Goal: Task Accomplishment & Management: Complete application form

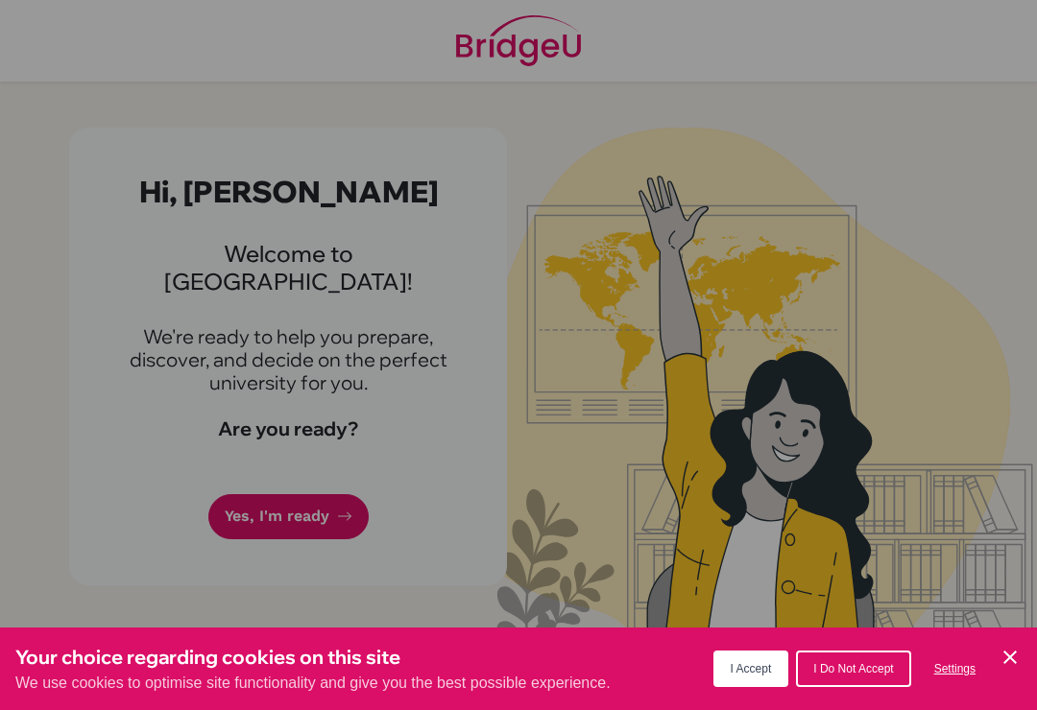
click at [726, 670] on button "I Accept" at bounding box center [751, 669] width 76 height 36
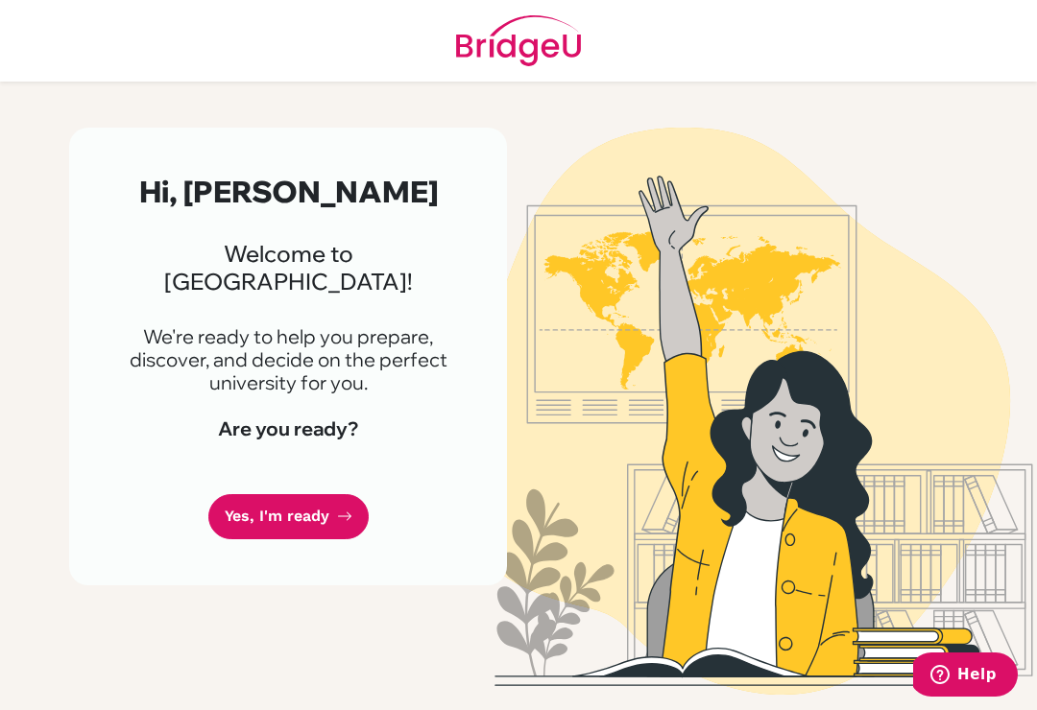
scroll to position [30, 0]
click at [262, 494] on link "Yes, I'm ready" at bounding box center [288, 516] width 160 height 45
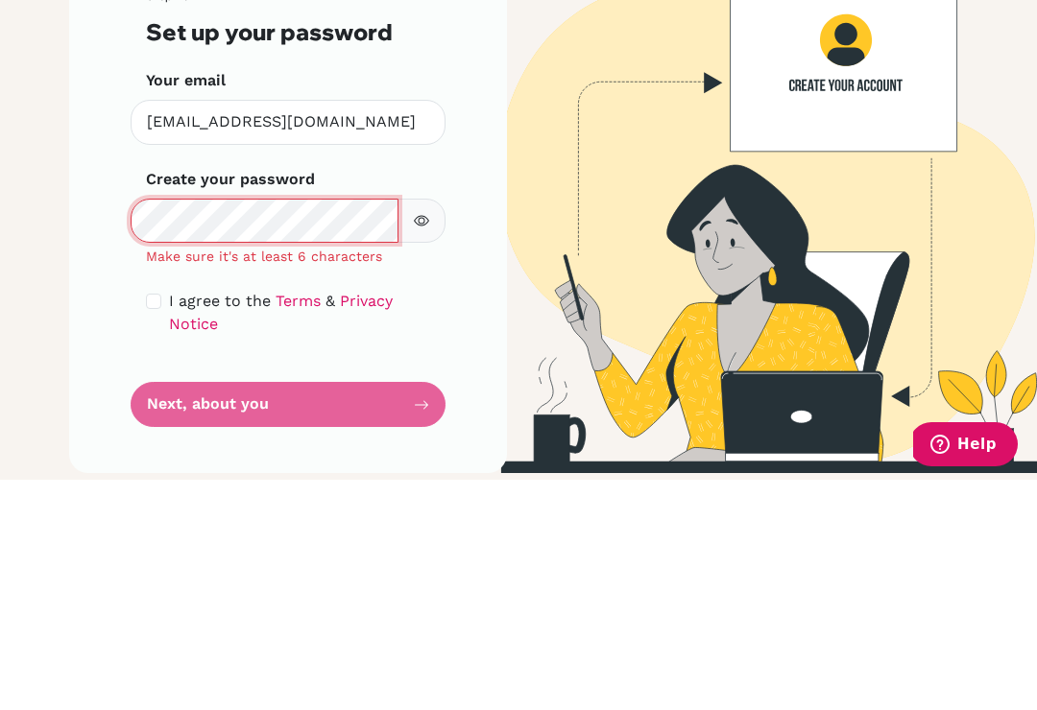
scroll to position [30, 0]
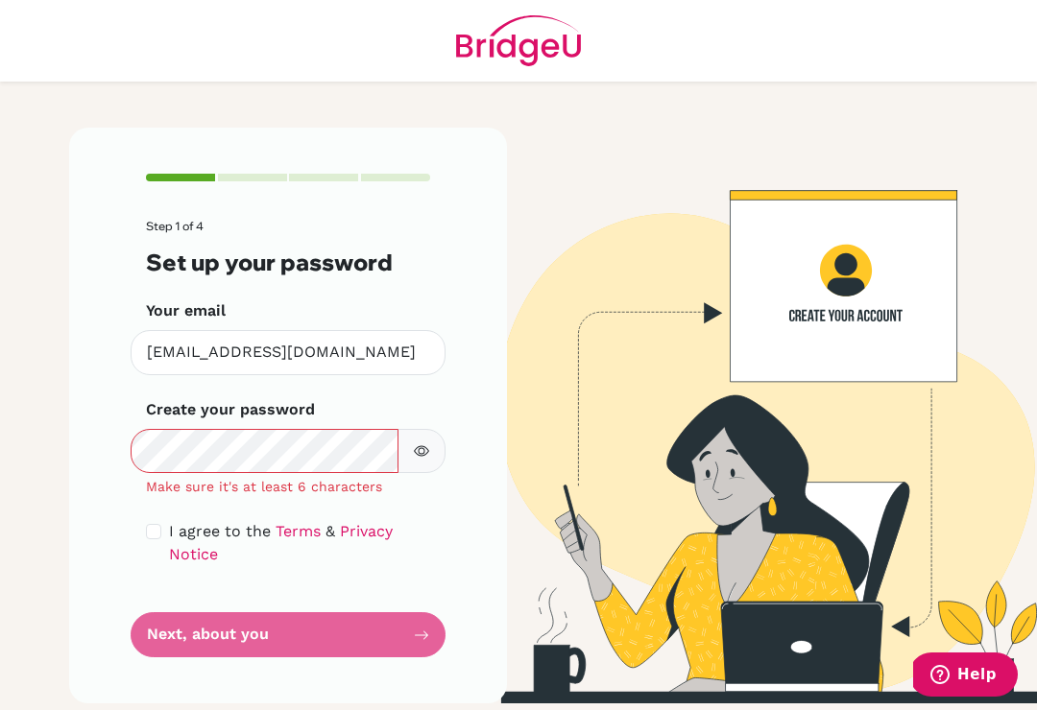
click at [206, 398] on label "Create your password" at bounding box center [230, 409] width 169 height 23
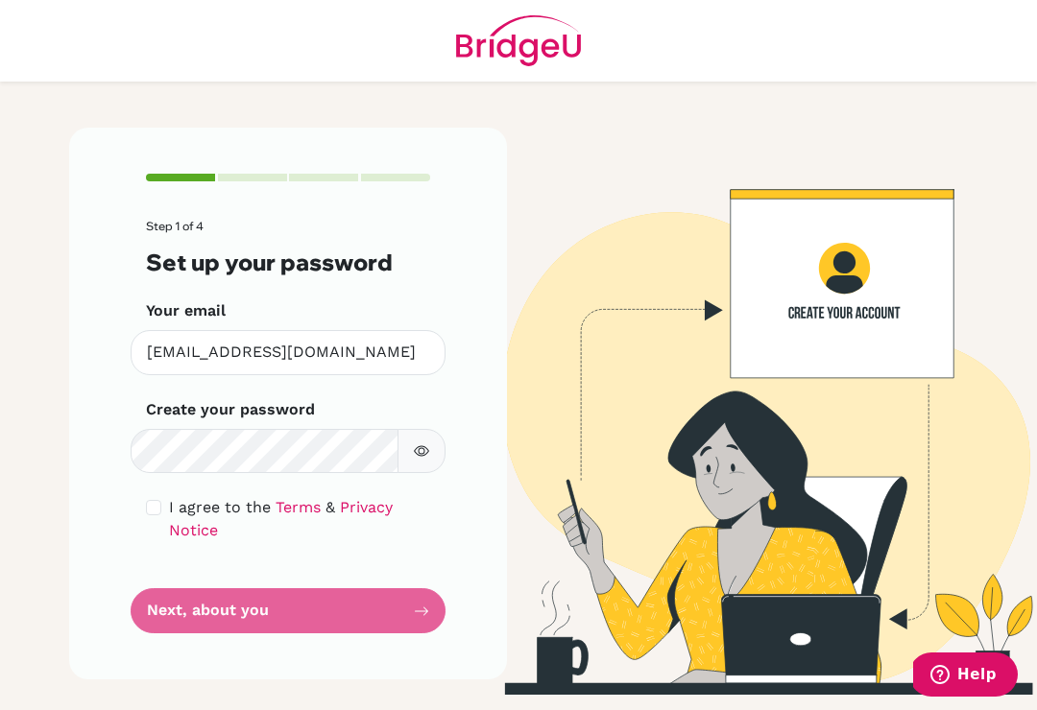
click at [418, 446] on icon "button" at bounding box center [421, 451] width 15 height 11
click at [230, 568] on form "Step 1 of 4 Set up your password Your email maguerop@stu.notredame.edu.ni Inval…" at bounding box center [288, 427] width 284 height 414
click at [226, 584] on form "Step 1 of 4 Set up your password Your email maguerop@stu.notredame.edu.ni Inval…" at bounding box center [288, 427] width 284 height 414
click at [223, 579] on form "Step 1 of 4 Set up your password Your email maguerop@stu.notredame.edu.ni Inval…" at bounding box center [288, 427] width 284 height 414
click at [160, 500] on input "checkbox" at bounding box center [153, 507] width 15 height 15
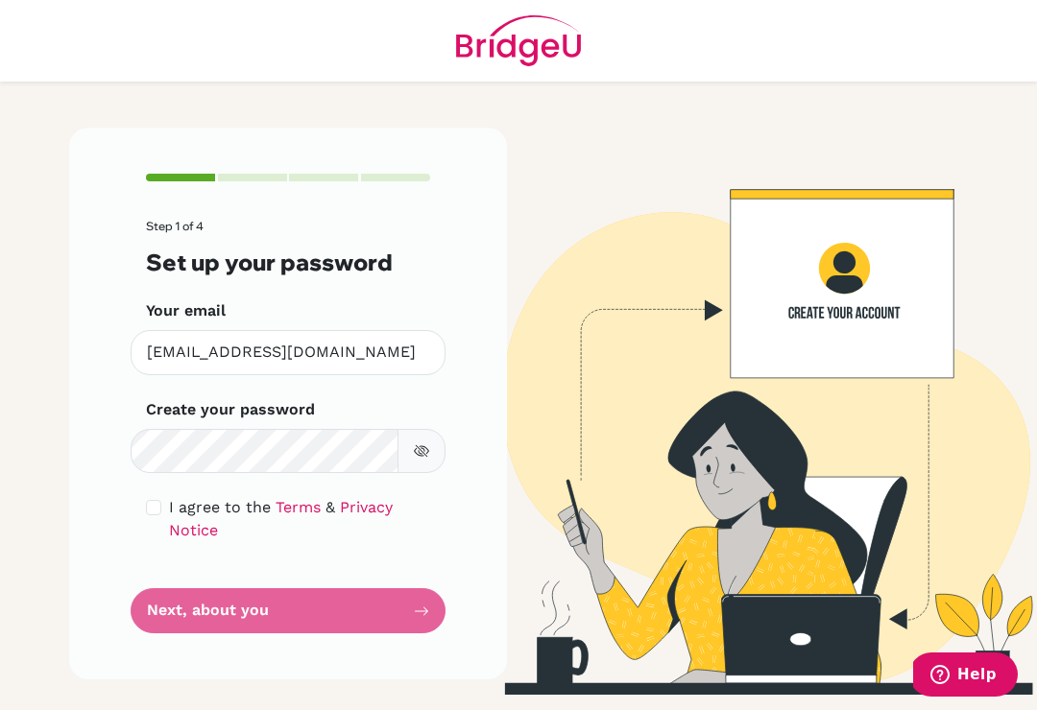
checkbox input "true"
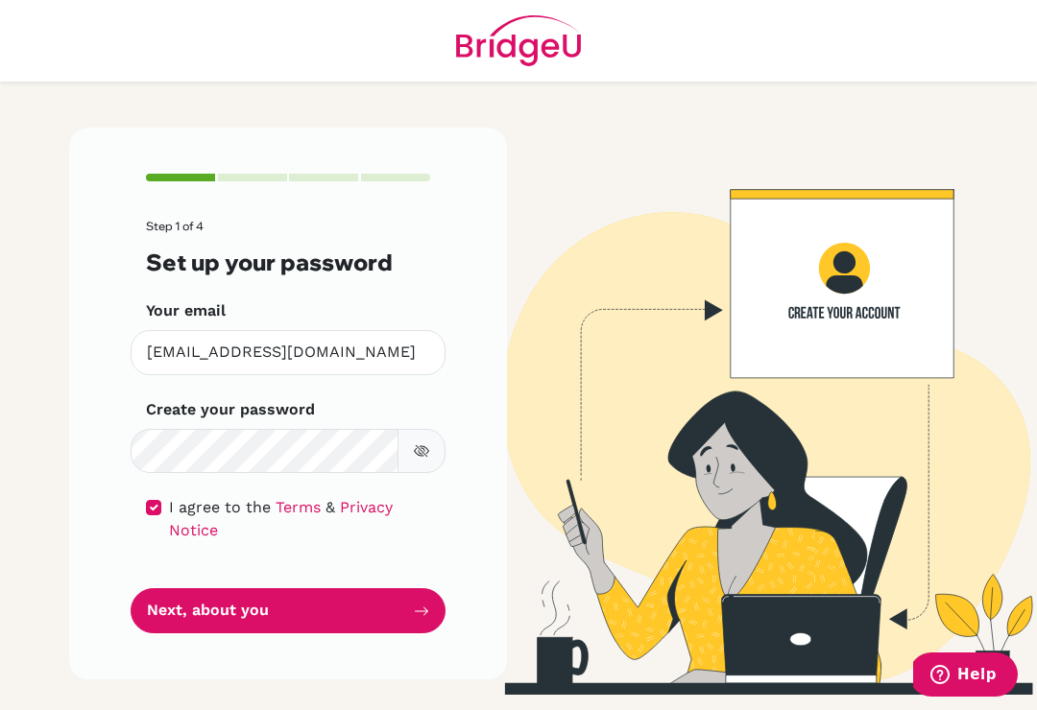
click at [180, 588] on button "Next, about you" at bounding box center [288, 610] width 315 height 45
